Goal: Find specific page/section: Find specific page/section

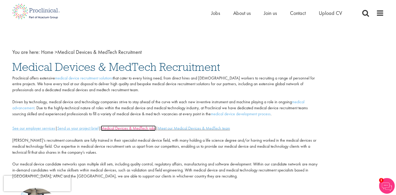
click at [136, 129] on link "Medical Devices & MedTech jobs" at bounding box center [128, 127] width 55 height 5
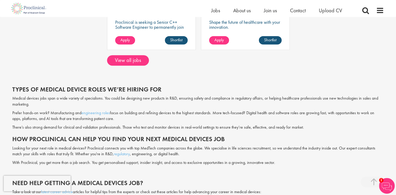
scroll to position [299, 0]
